Goal: Navigation & Orientation: Find specific page/section

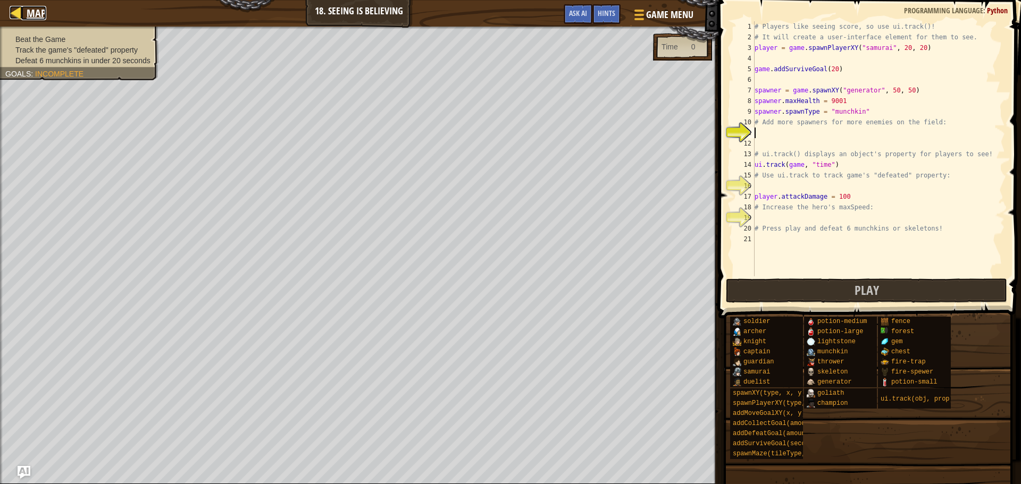
click at [37, 13] on span "Map" at bounding box center [37, 13] width 20 height 14
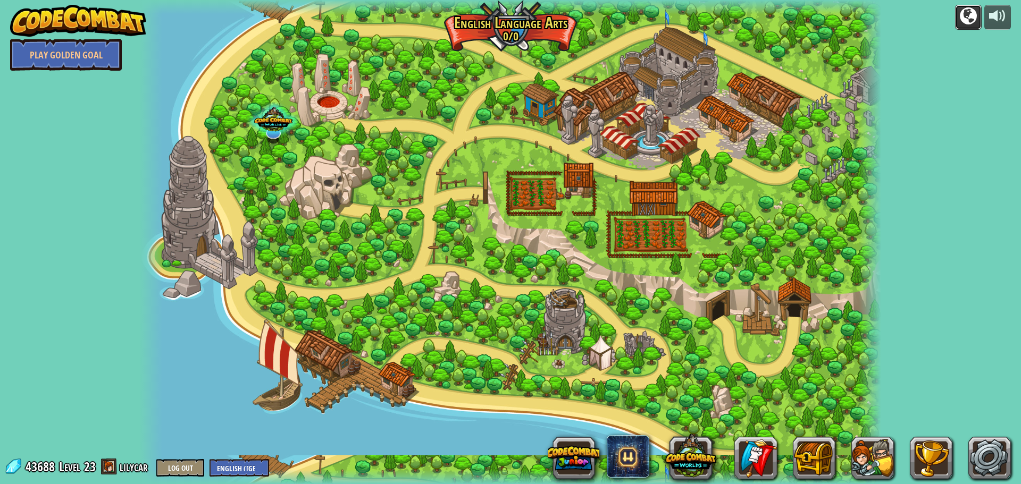
click at [963, 24] on div at bounding box center [968, 15] width 17 height 17
